Goal: Task Accomplishment & Management: Use online tool/utility

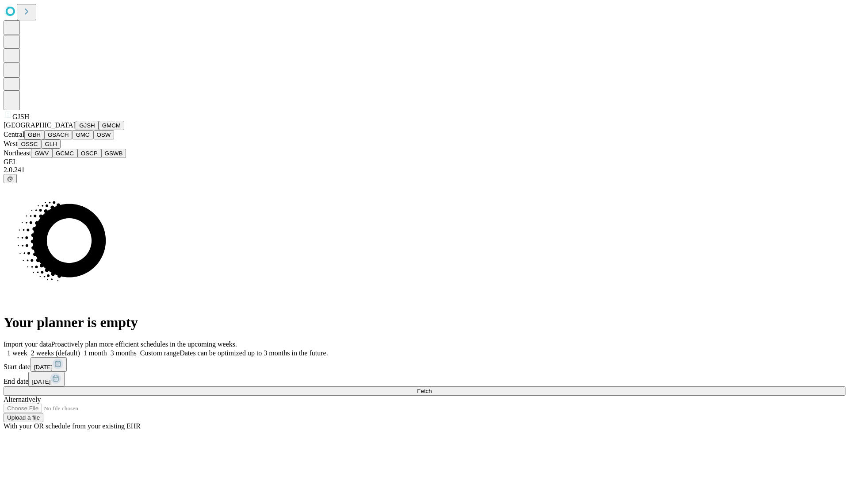
click at [76, 130] on button "GJSH" at bounding box center [87, 125] width 23 height 9
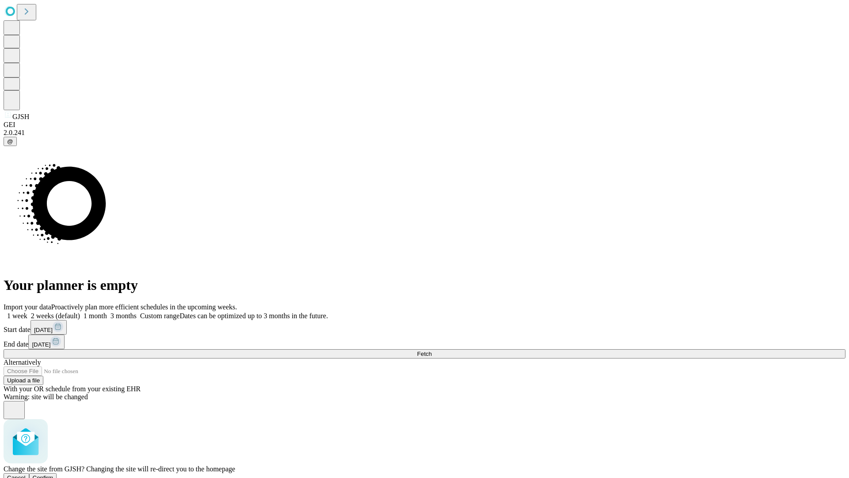
click at [54, 474] on span "Confirm" at bounding box center [43, 477] width 21 height 7
click at [27, 312] on label "1 week" at bounding box center [16, 316] width 24 height 8
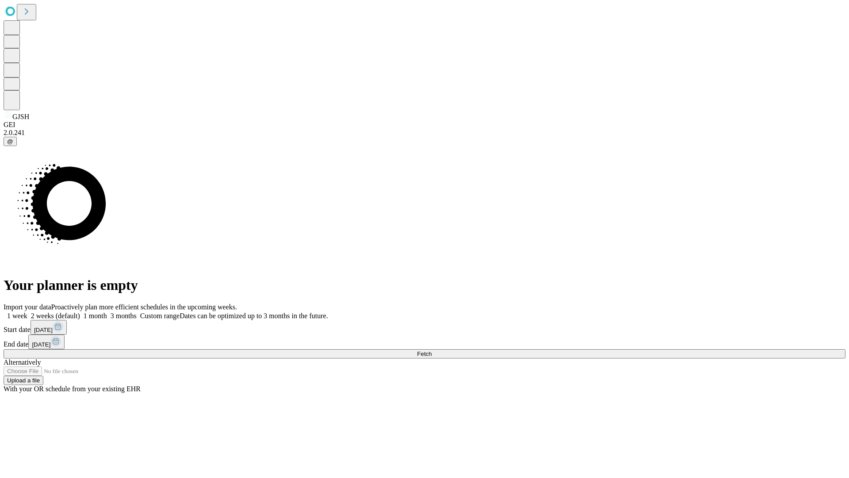
click at [432, 350] on span "Fetch" at bounding box center [424, 353] width 15 height 7
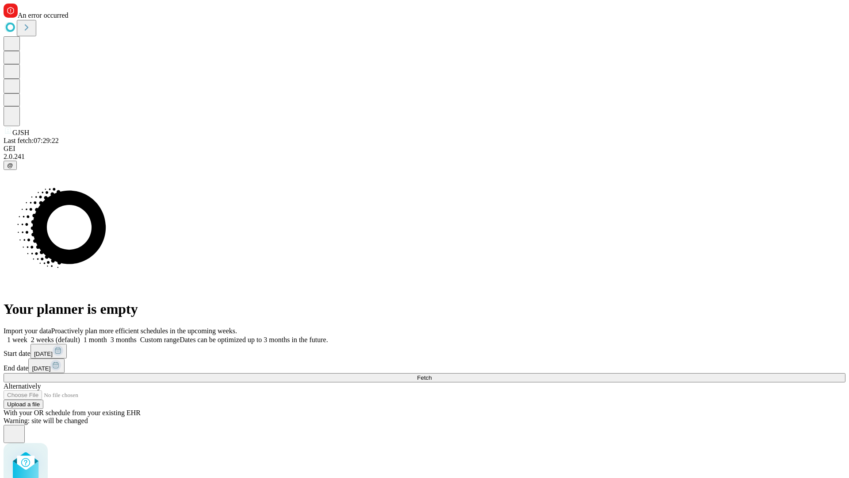
click at [27, 336] on label "1 week" at bounding box center [16, 340] width 24 height 8
click at [432, 374] on span "Fetch" at bounding box center [424, 377] width 15 height 7
click at [27, 336] on label "1 week" at bounding box center [16, 340] width 24 height 8
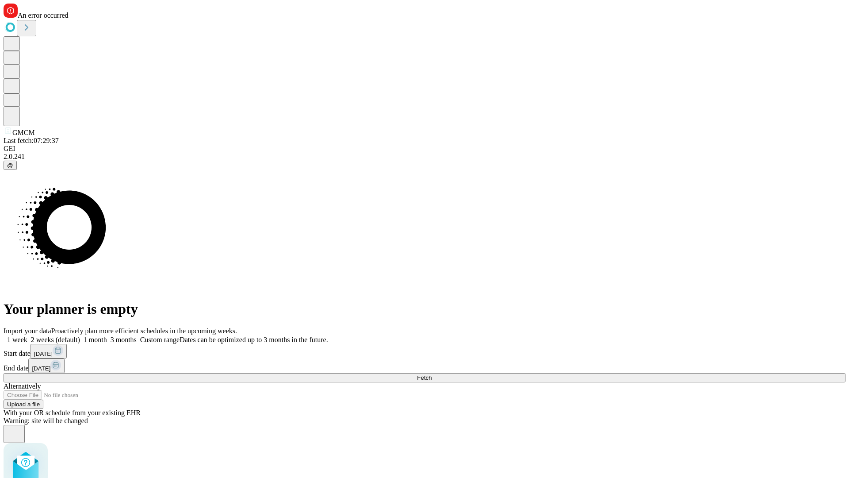
click at [432, 374] on span "Fetch" at bounding box center [424, 377] width 15 height 7
click at [27, 336] on label "1 week" at bounding box center [16, 340] width 24 height 8
click at [432, 374] on span "Fetch" at bounding box center [424, 377] width 15 height 7
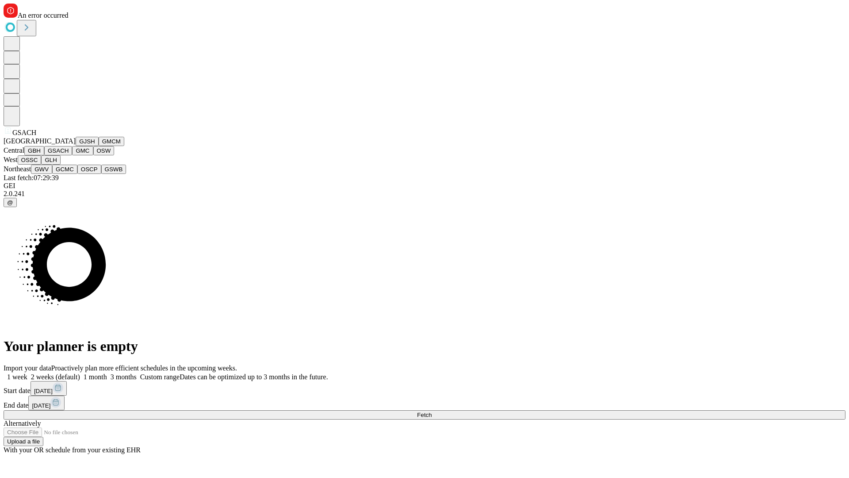
click at [72, 155] on button "GMC" at bounding box center [82, 150] width 21 height 9
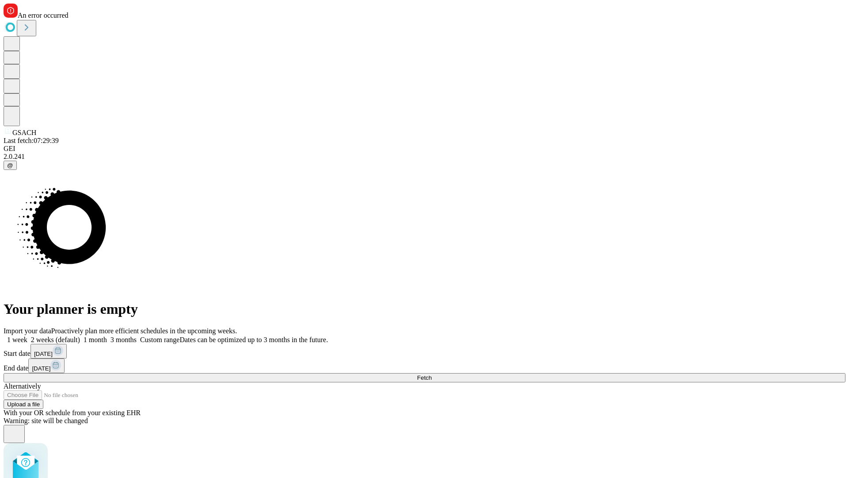
click at [27, 336] on label "1 week" at bounding box center [16, 340] width 24 height 8
click at [432, 374] on span "Fetch" at bounding box center [424, 377] width 15 height 7
